Goal: Find specific page/section: Find specific page/section

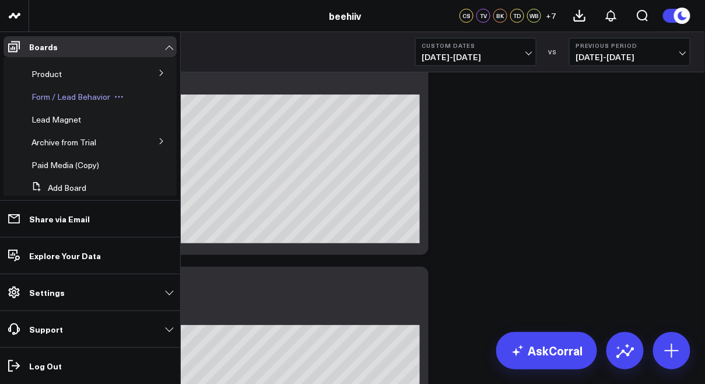
scroll to position [77, 0]
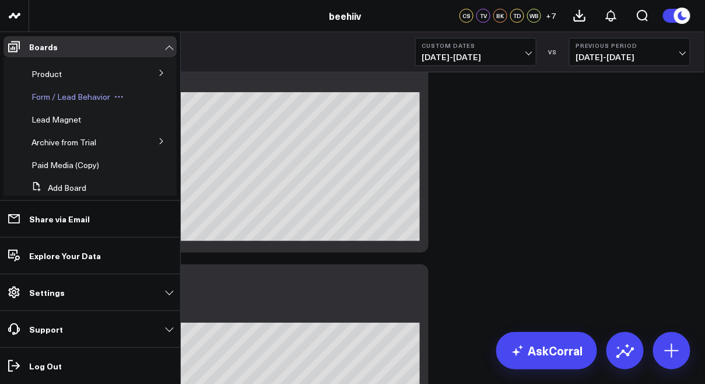
click at [77, 98] on span "Form / Lead Behavior" at bounding box center [71, 96] width 79 height 11
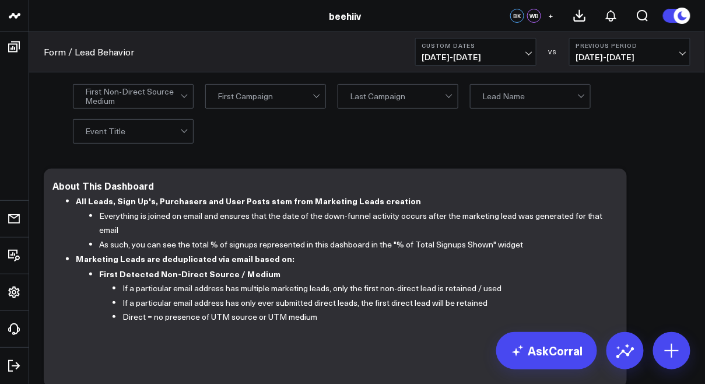
click at [488, 56] on span "12/01/24 - 12/14/24" at bounding box center [476, 57] width 109 height 9
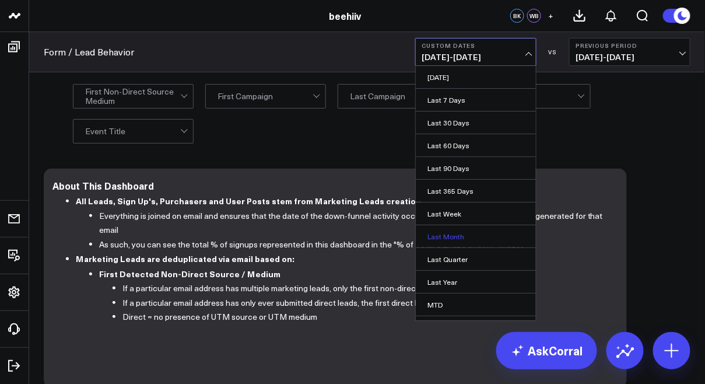
scroll to position [61, 0]
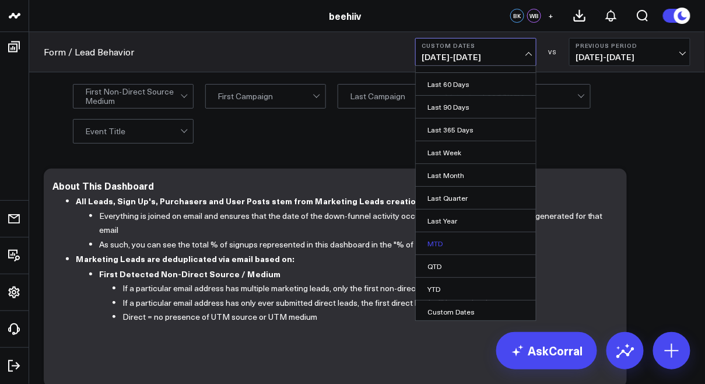
click at [457, 246] on link "MTD" at bounding box center [476, 243] width 120 height 22
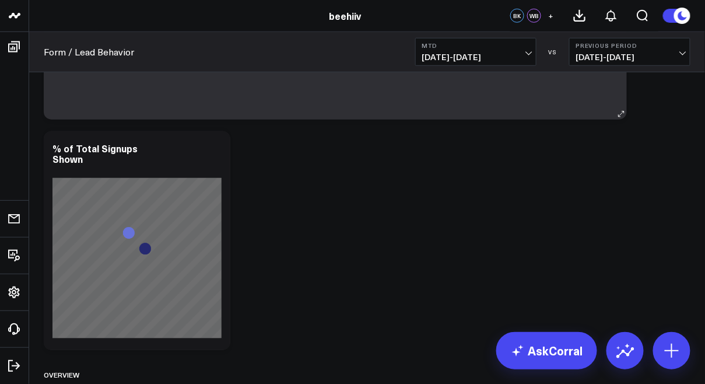
scroll to position [268, 0]
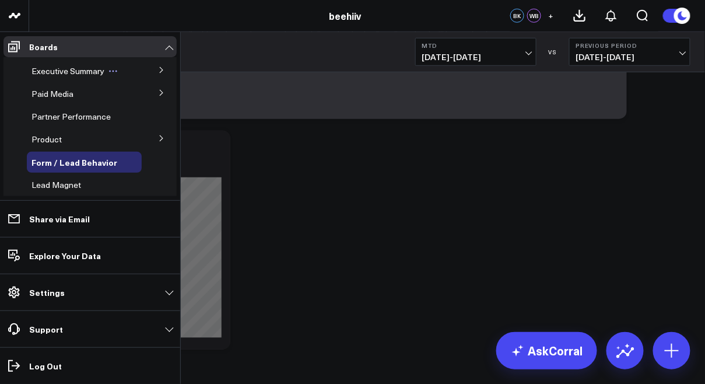
click at [69, 71] on span "Executive Summary" at bounding box center [68, 70] width 73 height 11
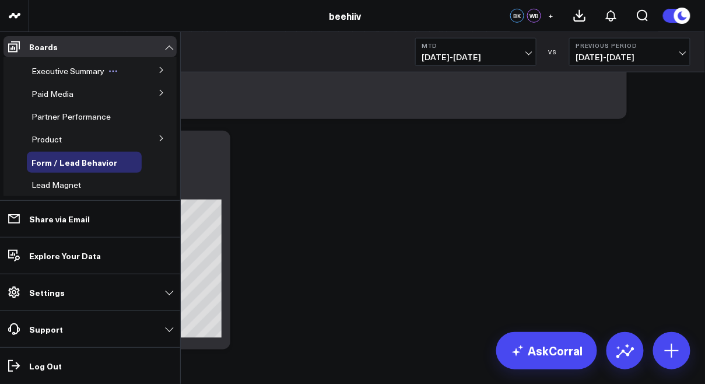
click at [72, 74] on span "Executive Summary" at bounding box center [68, 70] width 73 height 11
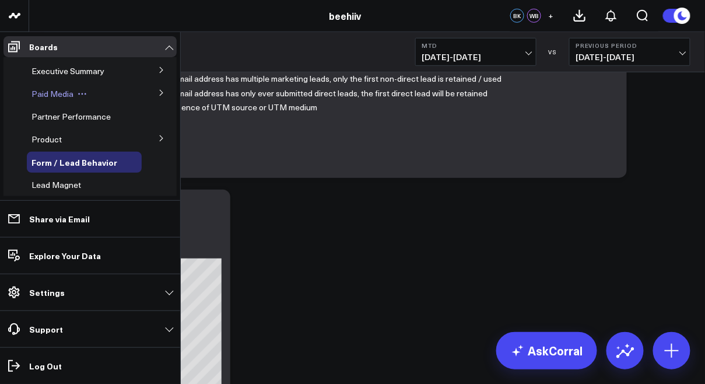
scroll to position [197, 0]
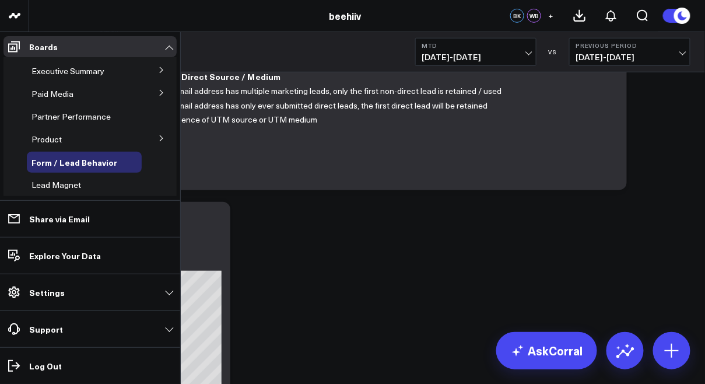
click at [160, 69] on icon at bounding box center [161, 70] width 3 height 6
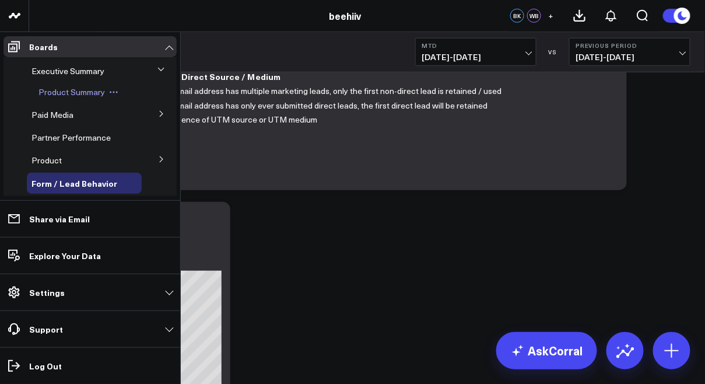
click at [81, 93] on span "Product Summary" at bounding box center [72, 91] width 67 height 11
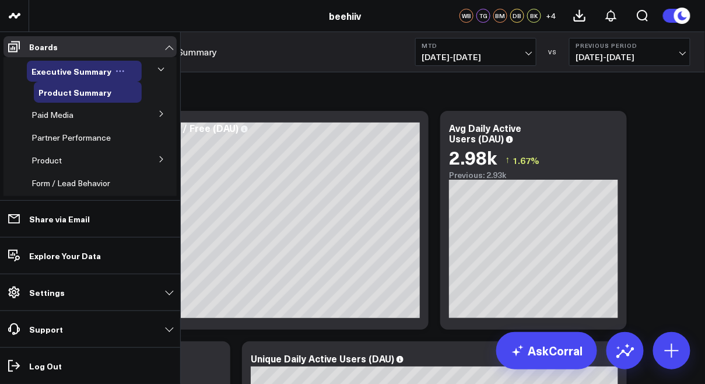
click at [75, 73] on span "Executive Summary" at bounding box center [72, 71] width 80 height 12
click at [77, 68] on span "Executive Summary" at bounding box center [72, 71] width 80 height 12
click at [84, 93] on span "Product Summary" at bounding box center [75, 92] width 73 height 12
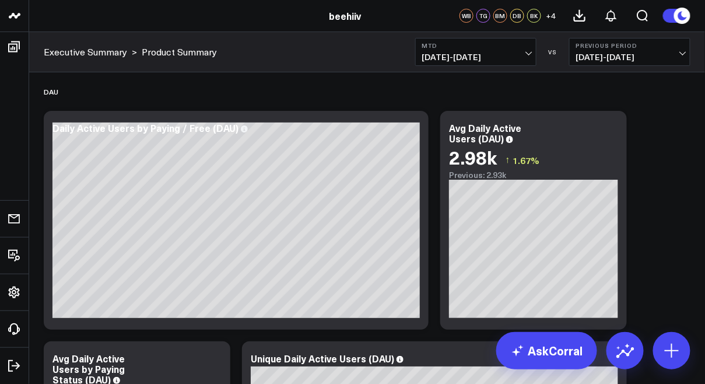
click at [93, 53] on link "Executive Summary" at bounding box center [85, 52] width 83 height 13
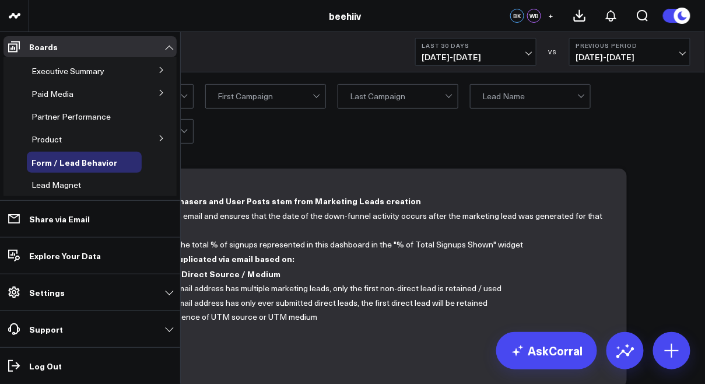
click at [149, 75] on button at bounding box center [161, 70] width 30 height 18
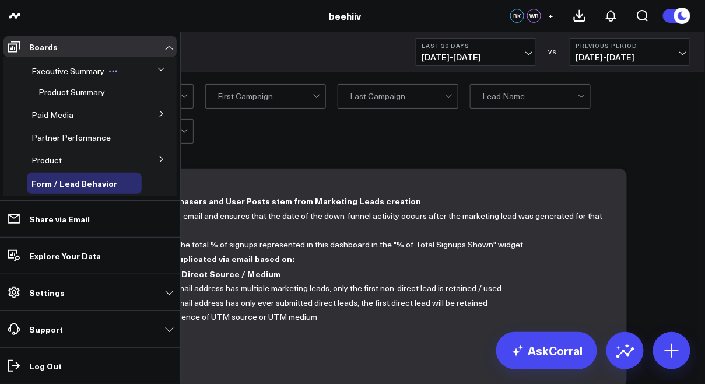
click at [64, 68] on span "Executive Summary" at bounding box center [68, 70] width 73 height 11
click at [110, 71] on icon at bounding box center [113, 71] width 9 height 9
click at [78, 69] on span "Executive Summary" at bounding box center [68, 70] width 73 height 11
click at [67, 73] on span "Executive Summary" at bounding box center [68, 70] width 73 height 11
click at [57, 93] on span "Product Summary" at bounding box center [72, 91] width 67 height 11
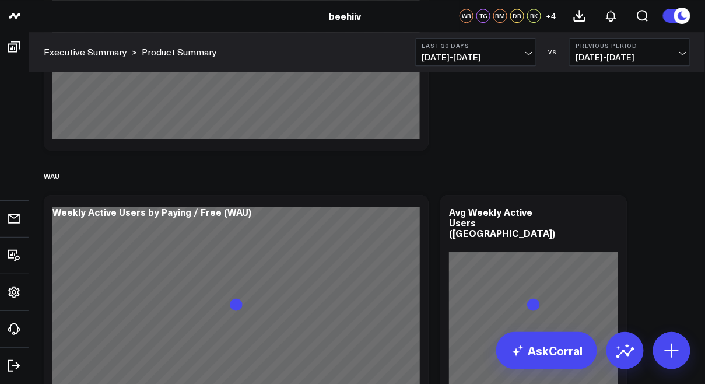
scroll to position [537, 0]
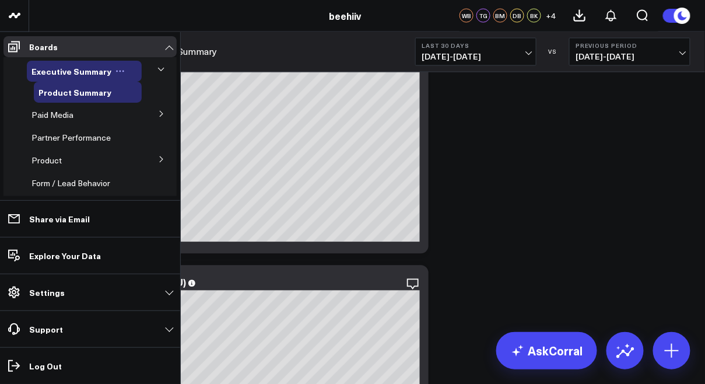
click at [80, 73] on span "Executive Summary" at bounding box center [72, 71] width 80 height 12
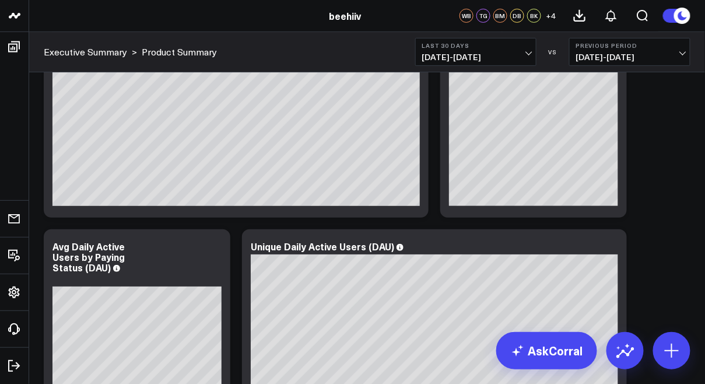
scroll to position [0, 0]
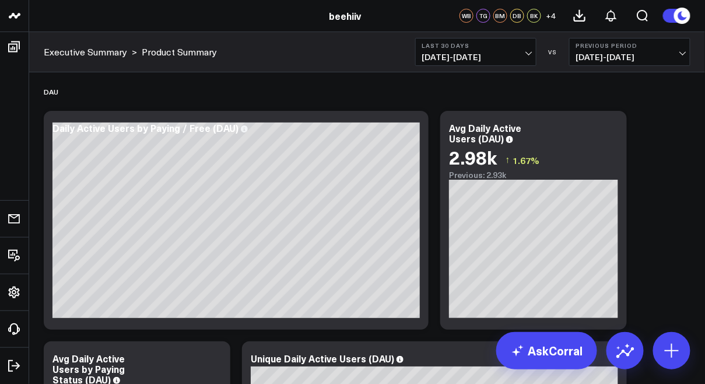
click at [81, 54] on link "Executive Summary" at bounding box center [85, 52] width 83 height 13
